Goal: Task Accomplishment & Management: Manage account settings

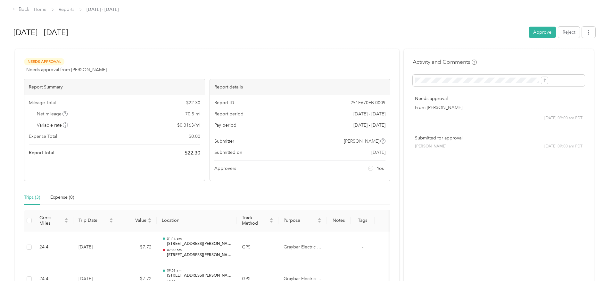
scroll to position [54, 0]
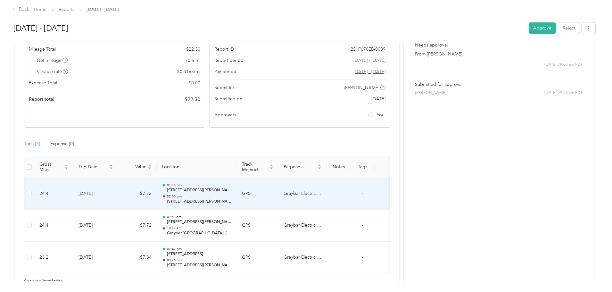
click at [278, 205] on td "GPS" at bounding box center [258, 194] width 42 height 32
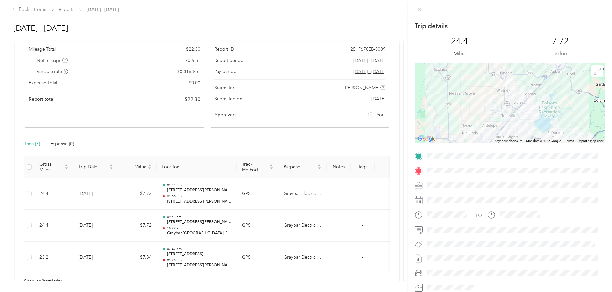
click at [286, 223] on div "Trip details This trip cannot be edited because it is either under review, appr…" at bounding box center [306, 146] width 612 height 292
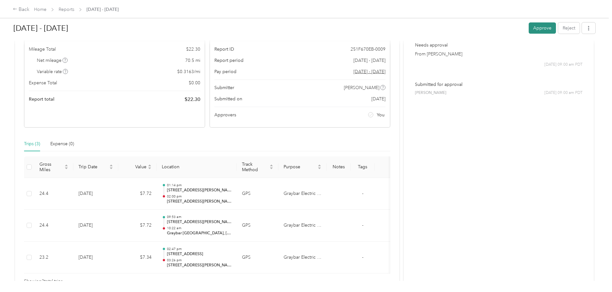
click at [529, 29] on button "Approve" at bounding box center [542, 27] width 27 height 11
